Goal: Information Seeking & Learning: Learn about a topic

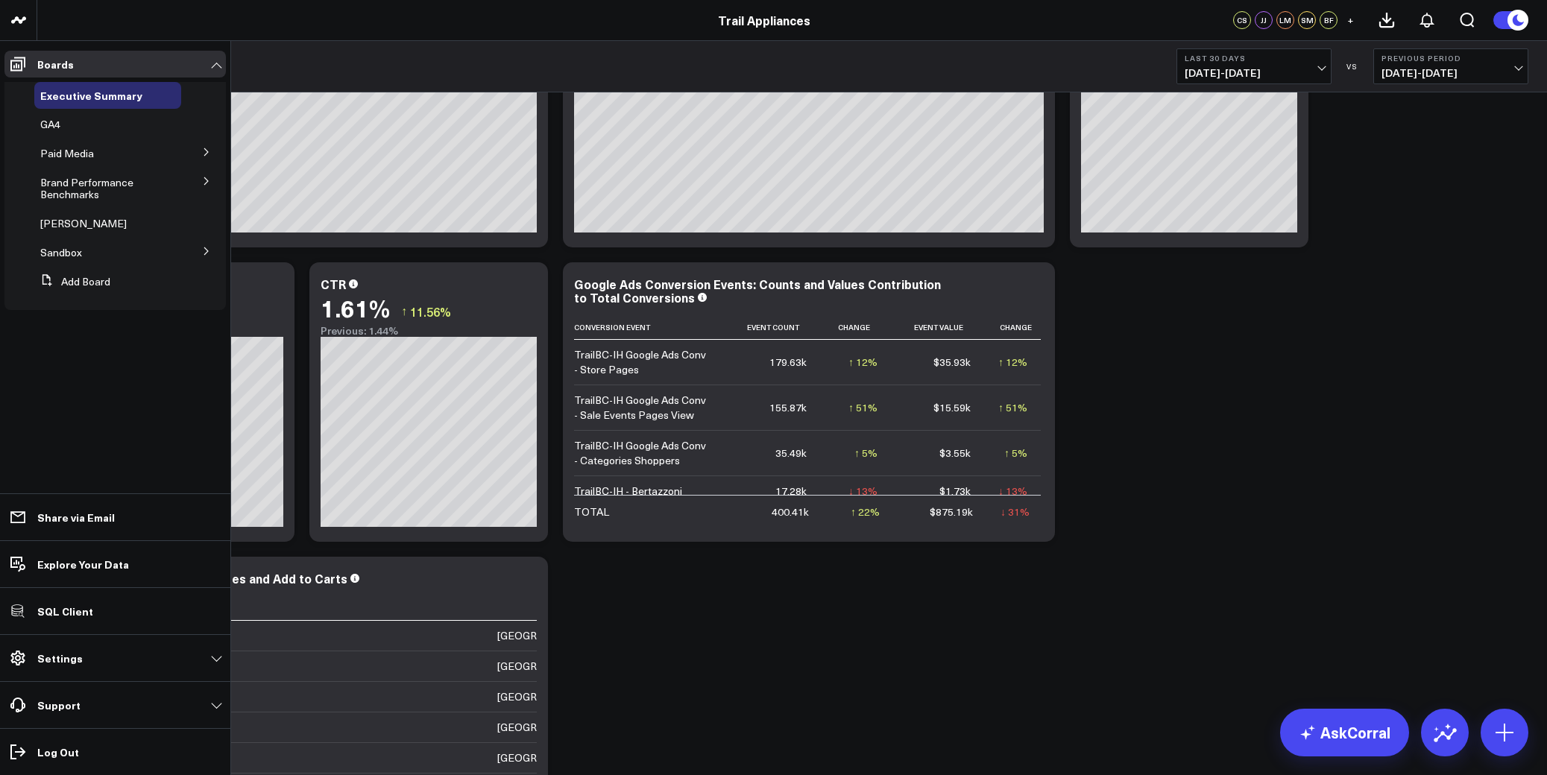
scroll to position [1283, 0]
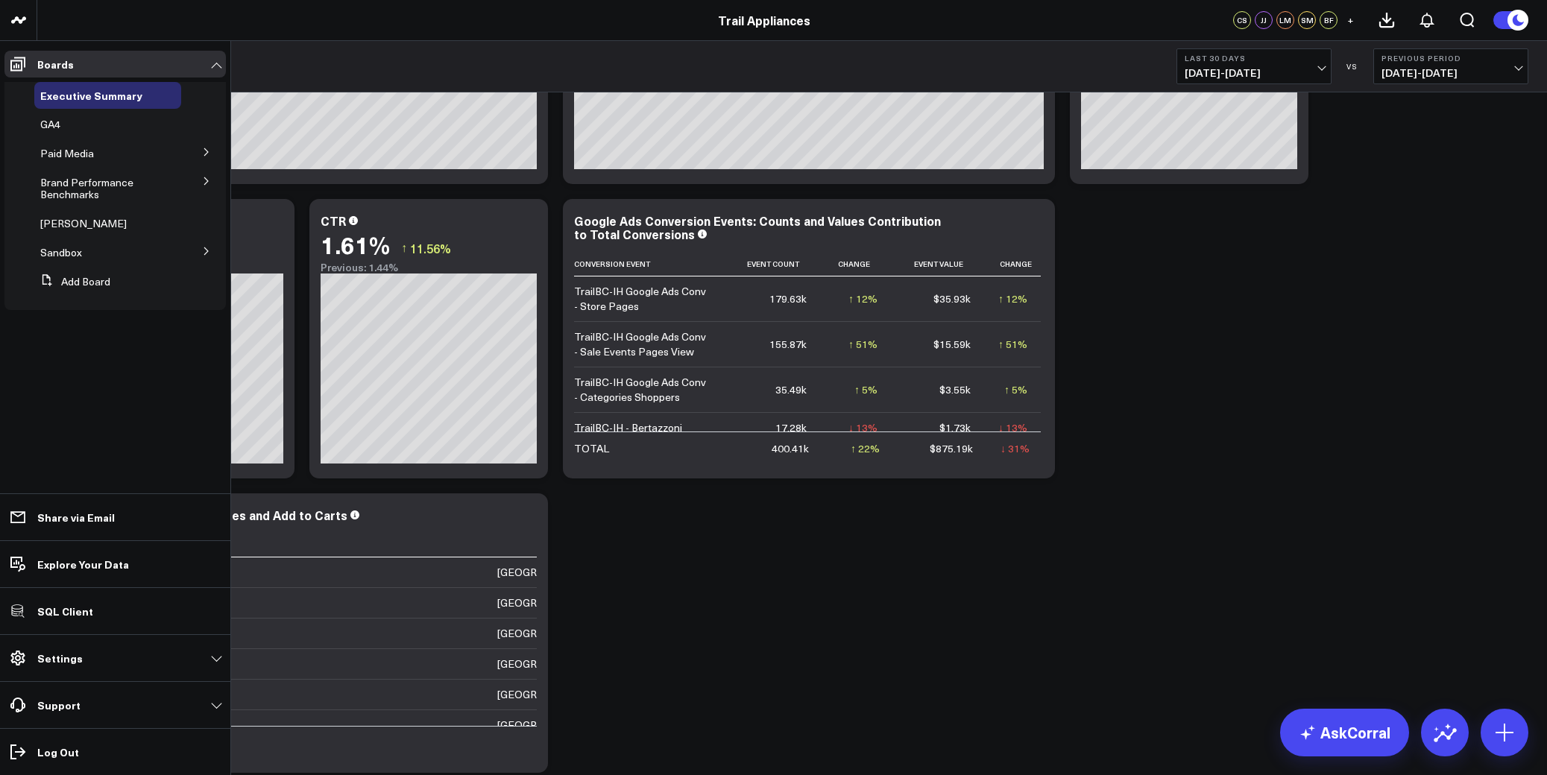
click at [199, 183] on button at bounding box center [206, 180] width 39 height 22
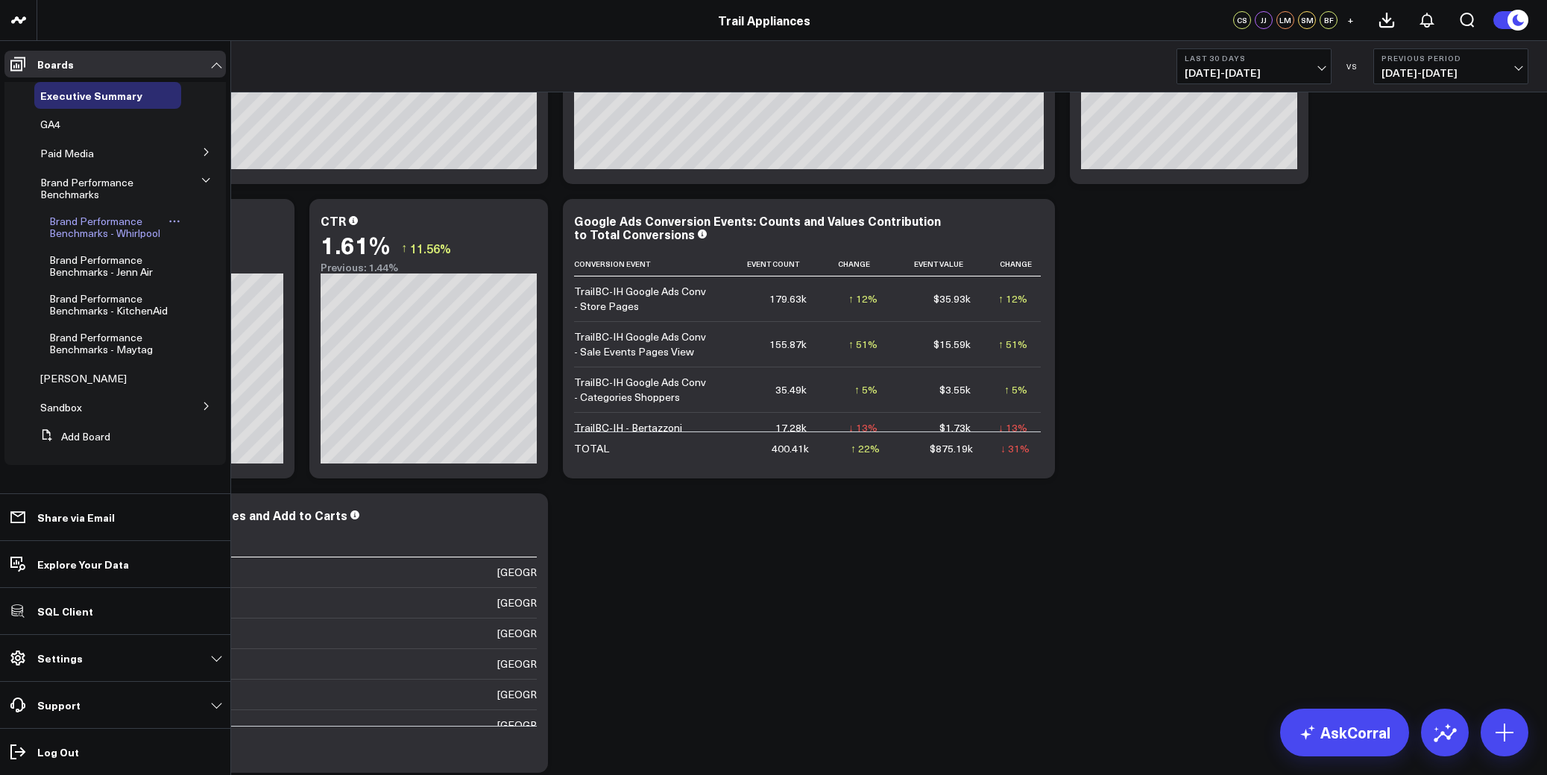
click at [87, 230] on span "Brand Performance Benchmarks - Whirlpool" at bounding box center [104, 227] width 111 height 26
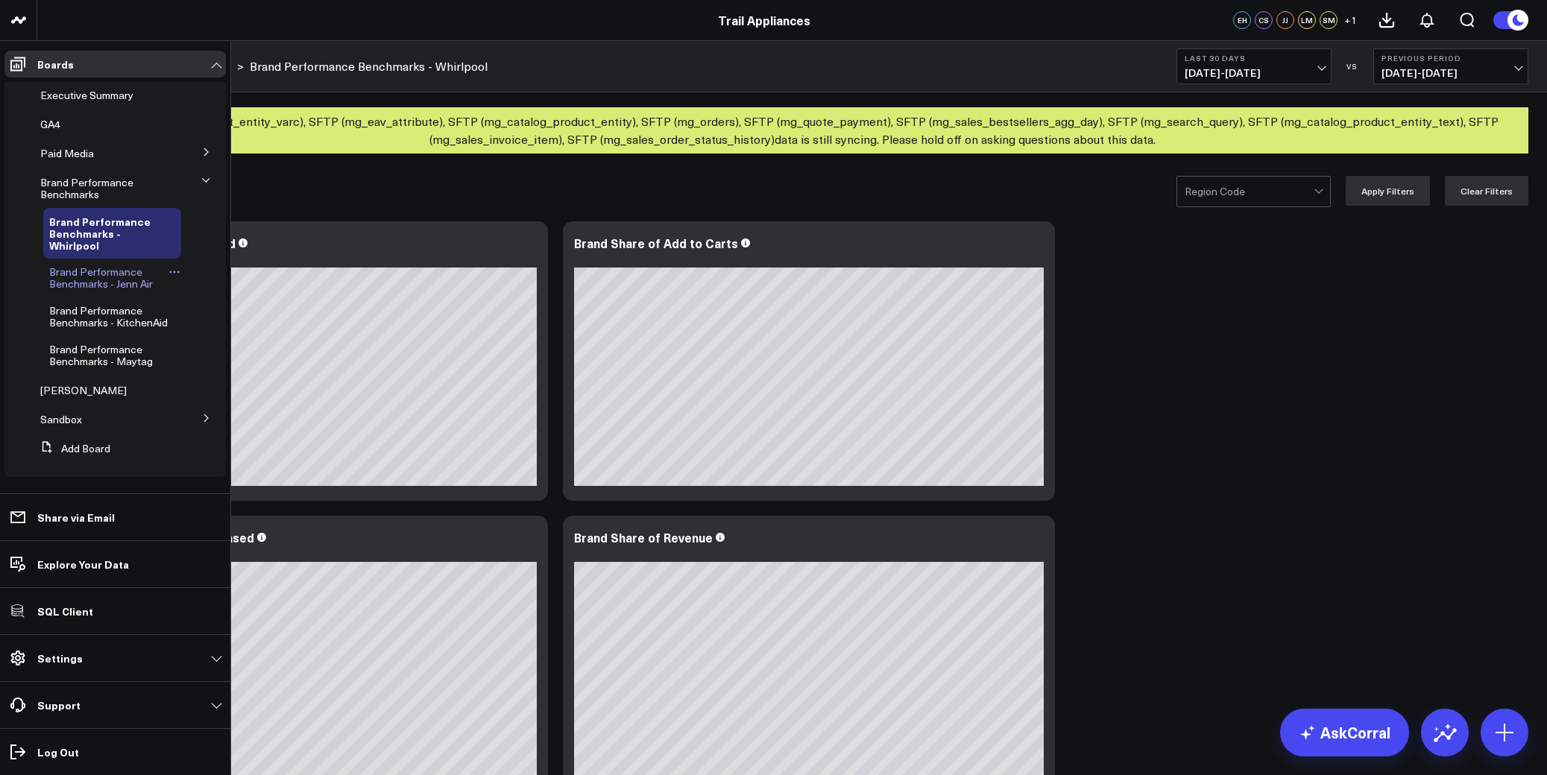
click at [71, 280] on span "Brand Performance Benchmarks - Jenn Air" at bounding box center [101, 278] width 104 height 26
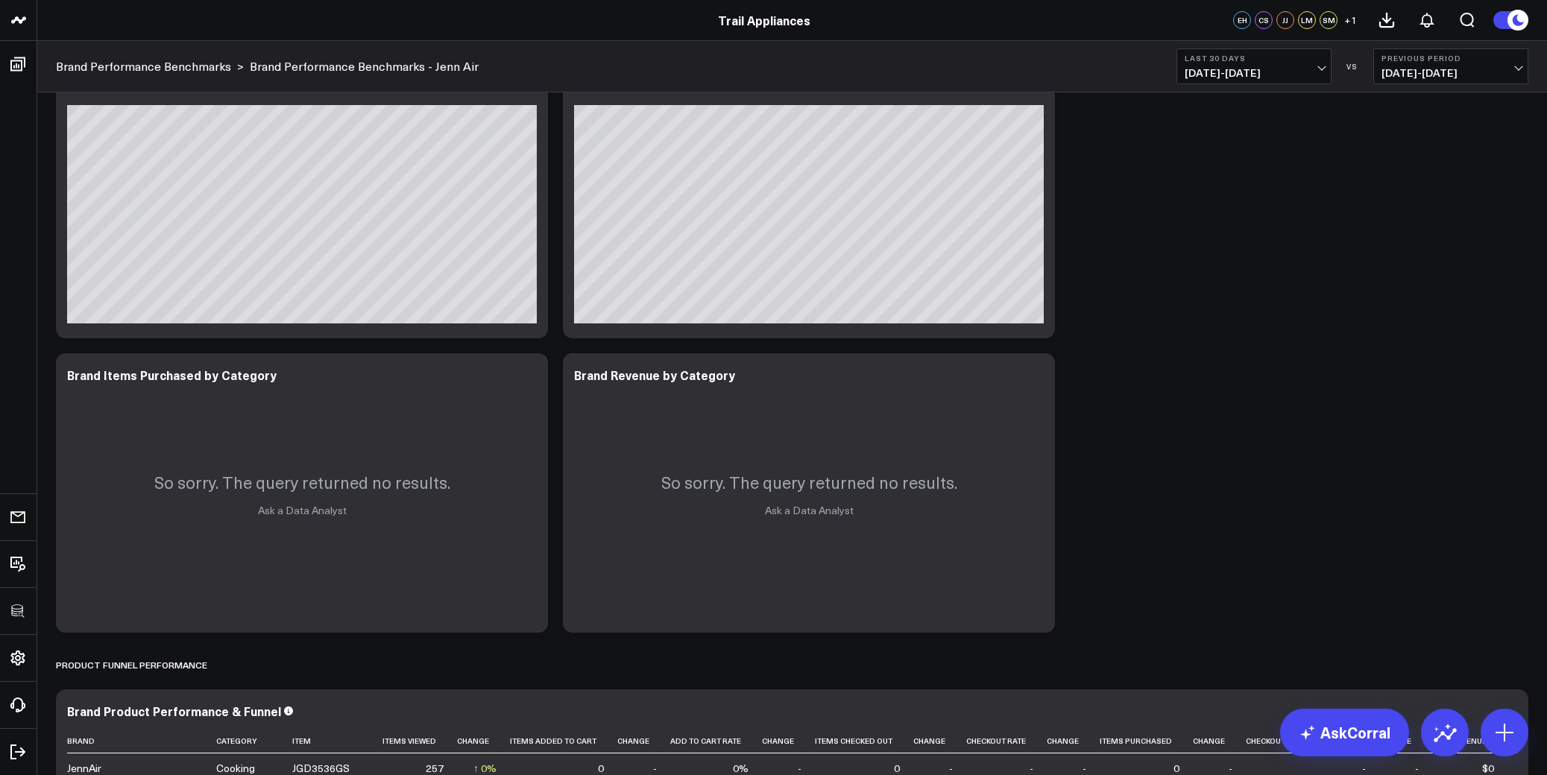
scroll to position [2080, 0]
